Goal: Entertainment & Leisure: Consume media (video, audio)

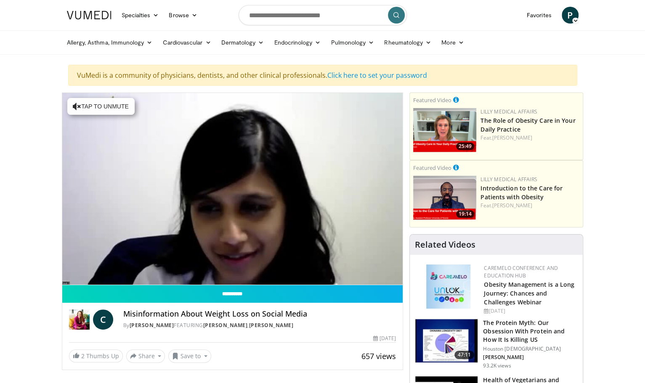
click at [158, 310] on h4 "Misinformation About Weight Loss on Social Media" at bounding box center [259, 314] width 273 height 9
click at [96, 292] on div "Volume Level" at bounding box center [96, 293] width 0 height 3
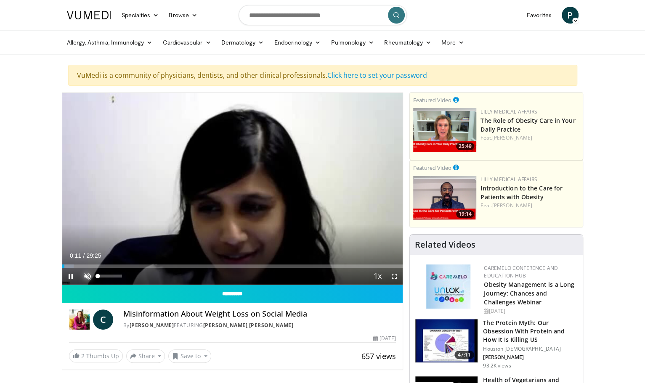
click at [84, 274] on span "Video Player" at bounding box center [87, 276] width 17 height 17
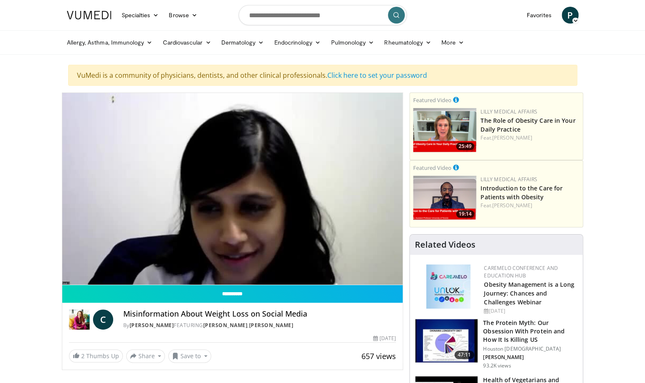
click at [519, 2] on nav "Specialties Adult & Family Medicine Allergy, [MEDICAL_DATA], Immunology Anesthe…" at bounding box center [323, 15] width 522 height 30
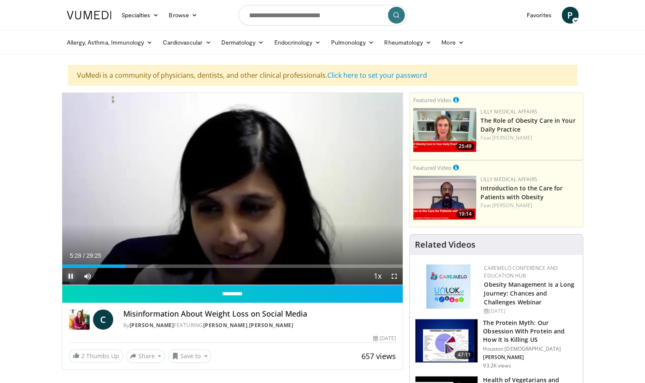
click at [69, 279] on span "Video Player" at bounding box center [70, 276] width 17 height 17
